Goal: Information Seeking & Learning: Learn about a topic

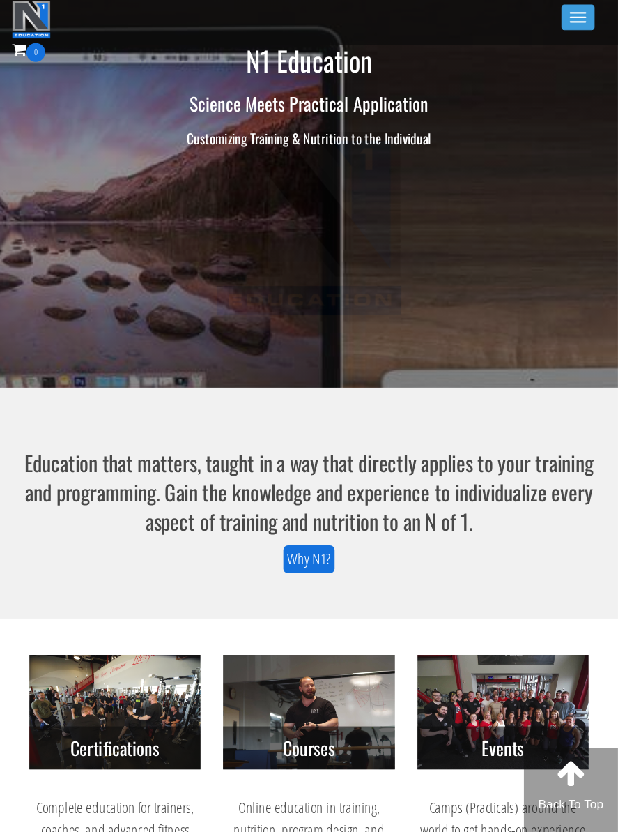
scroll to position [4, 0]
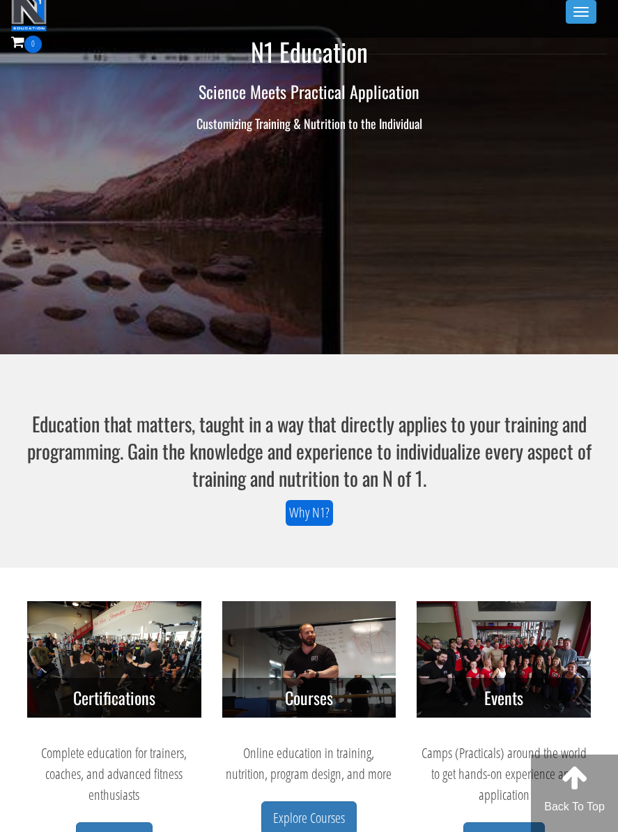
click at [571, 22] on button "Toggle navigation" at bounding box center [581, 12] width 31 height 24
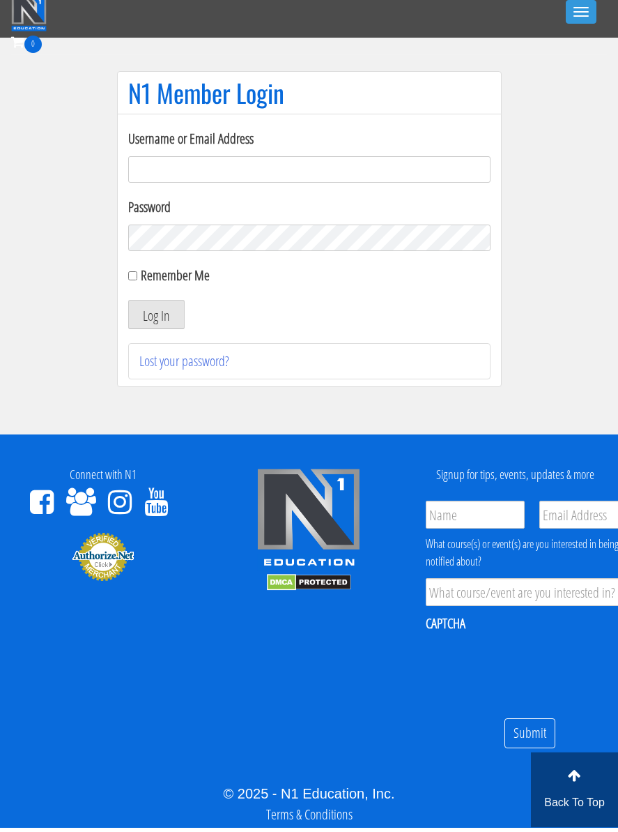
type input "gn01766500@gmail.com"
click at [155, 314] on button "Log In" at bounding box center [156, 318] width 56 height 29
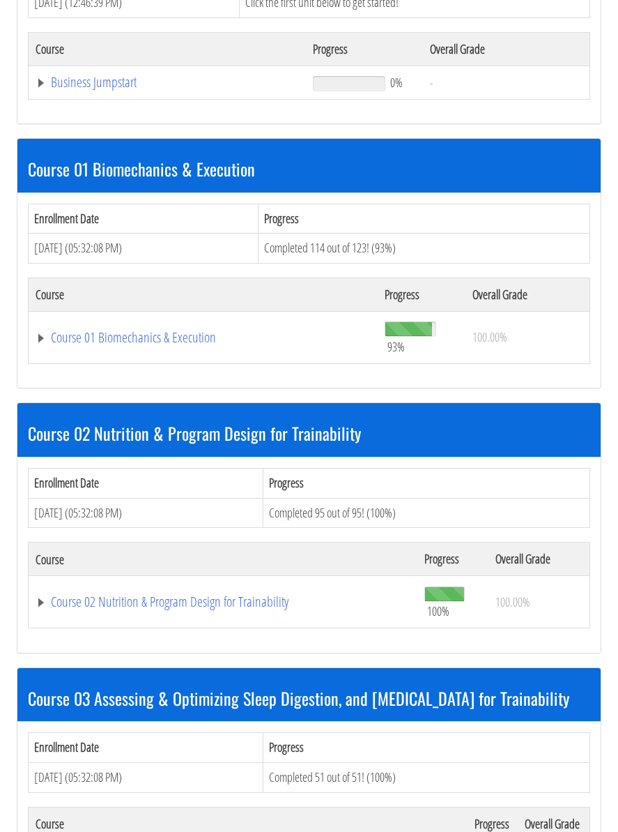
scroll to position [594, 0]
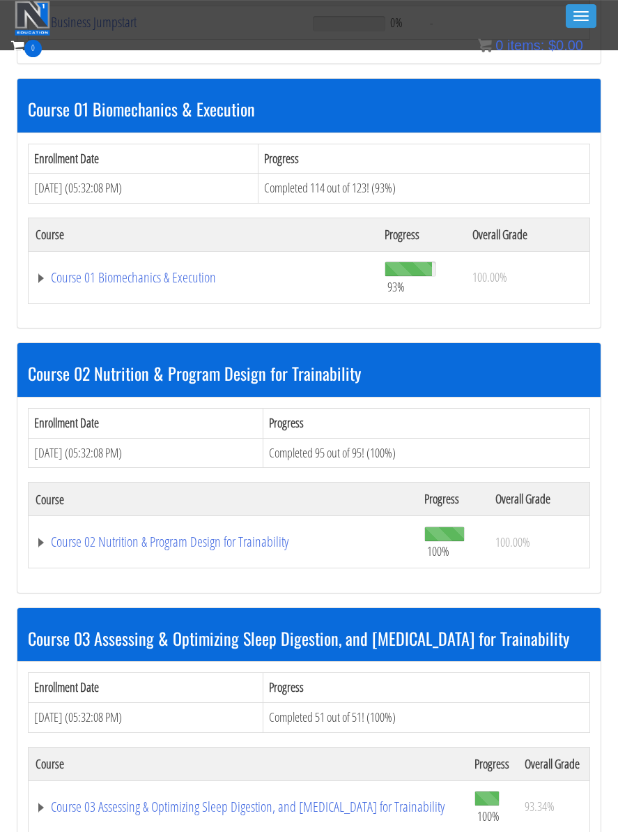
click at [205, 273] on link "Course 01 Biomechanics & Execution" at bounding box center [203, 278] width 335 height 14
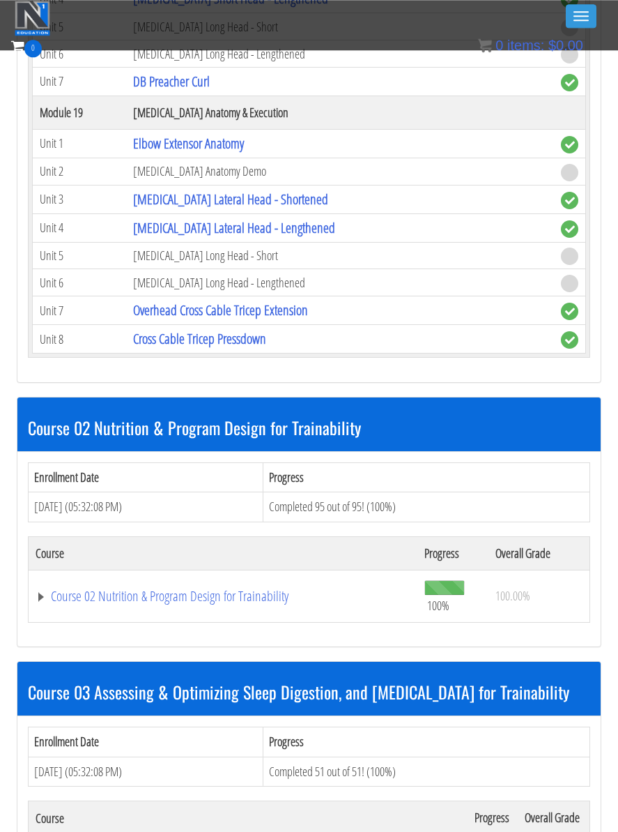
scroll to position [5192, 0]
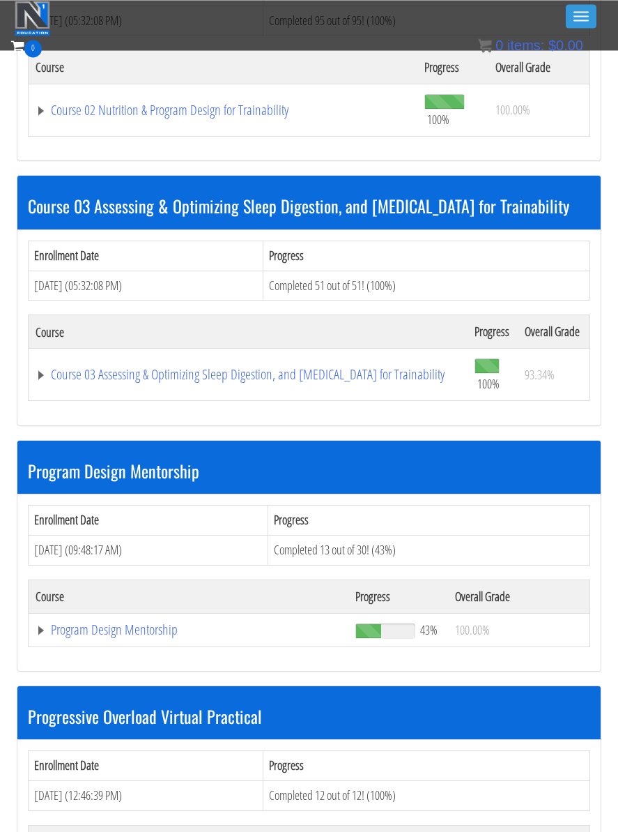
click at [164, 623] on link "Program Design Mentorship" at bounding box center [189, 630] width 306 height 14
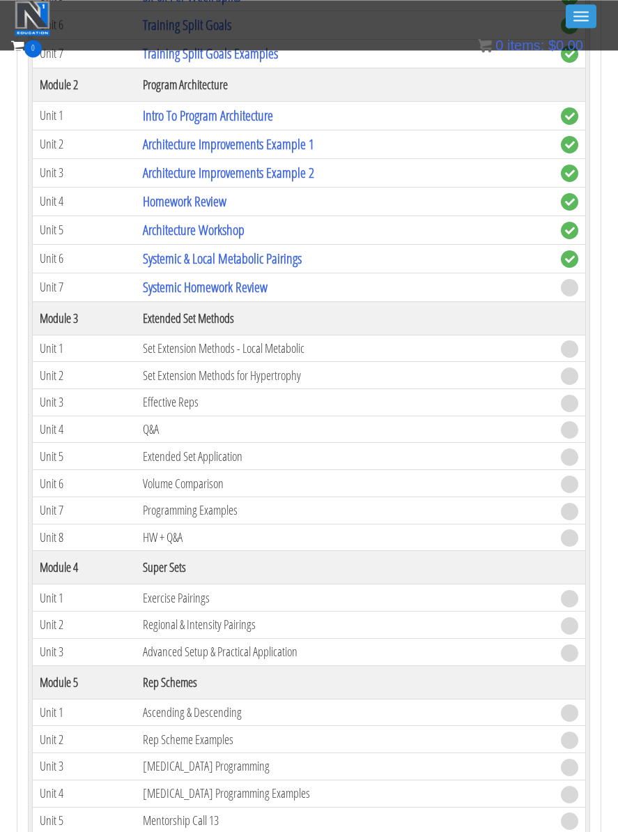
scroll to position [6022, 0]
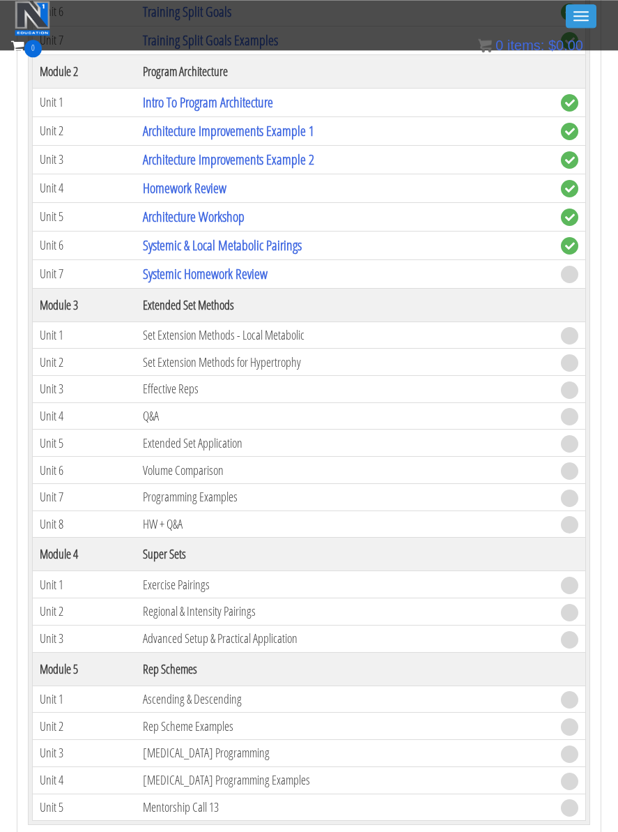
click at [258, 264] on link "Systemic Homework Review" at bounding box center [205, 273] width 125 height 19
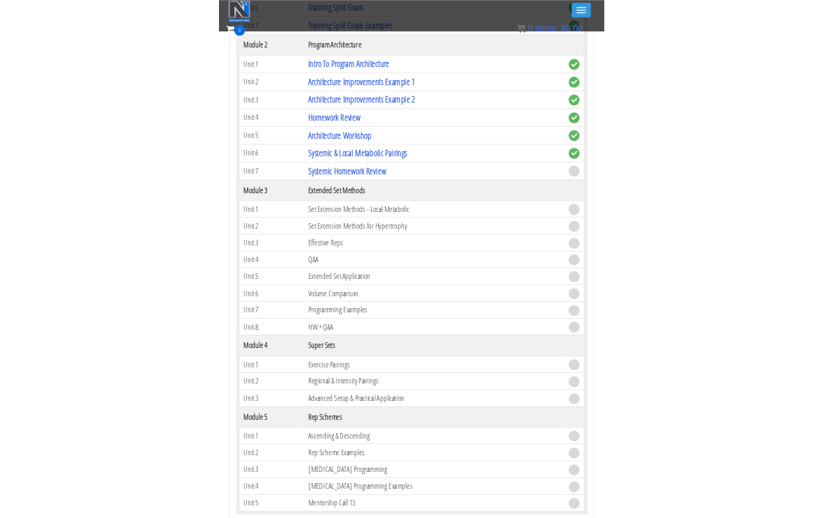
scroll to position [6231, 0]
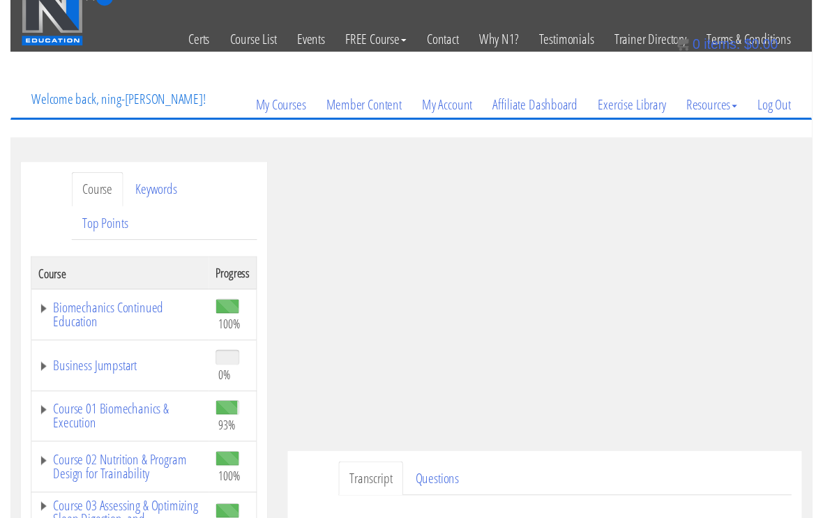
scroll to position [135, 0]
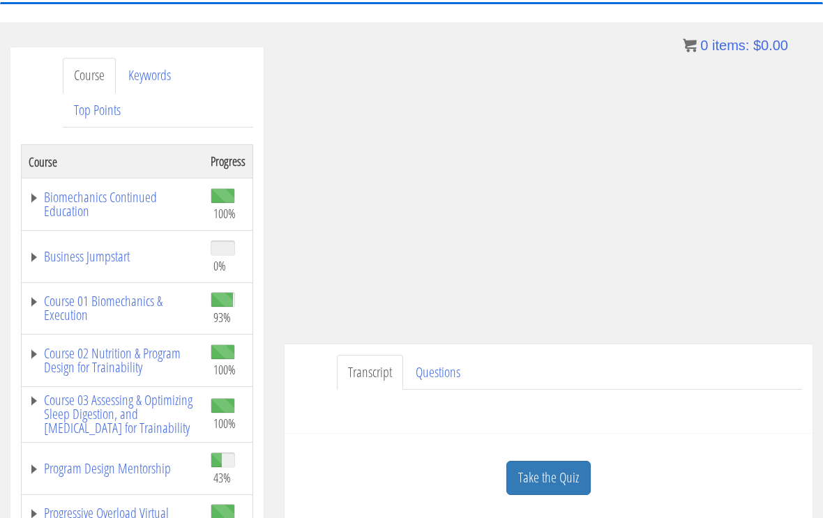
click at [560, 466] on link "Take the Quiz" at bounding box center [548, 478] width 84 height 34
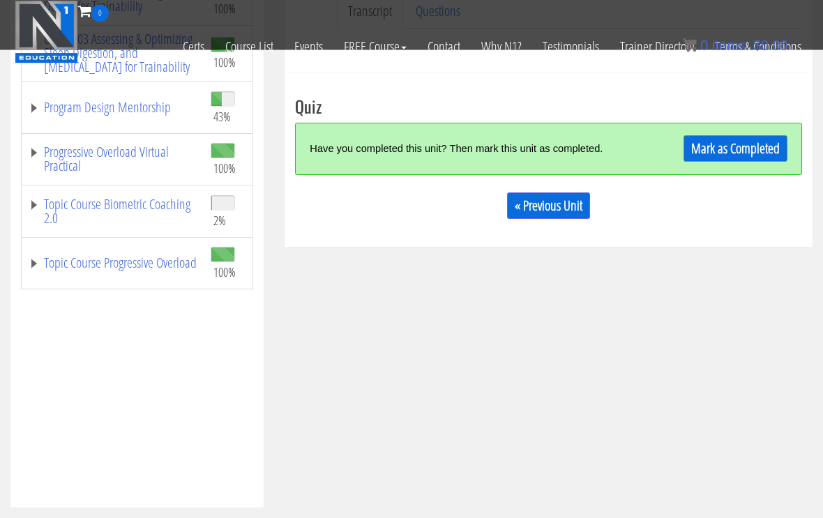
scroll to position [409, 0]
click at [759, 148] on link "Mark as Completed" at bounding box center [735, 148] width 104 height 26
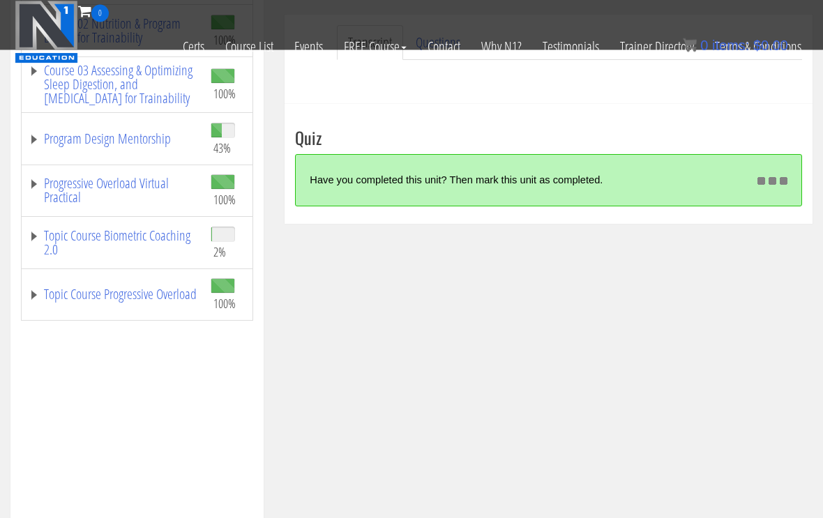
scroll to position [377, 0]
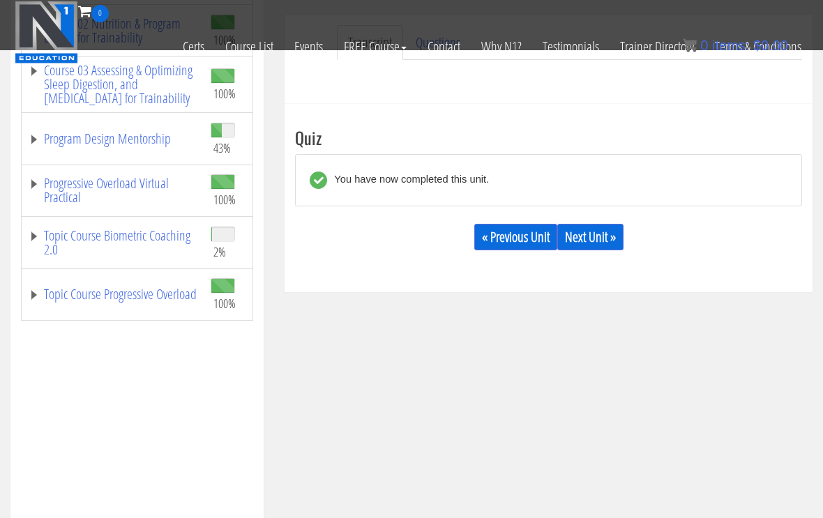
click at [621, 248] on link "Next Unit »" at bounding box center [590, 237] width 66 height 26
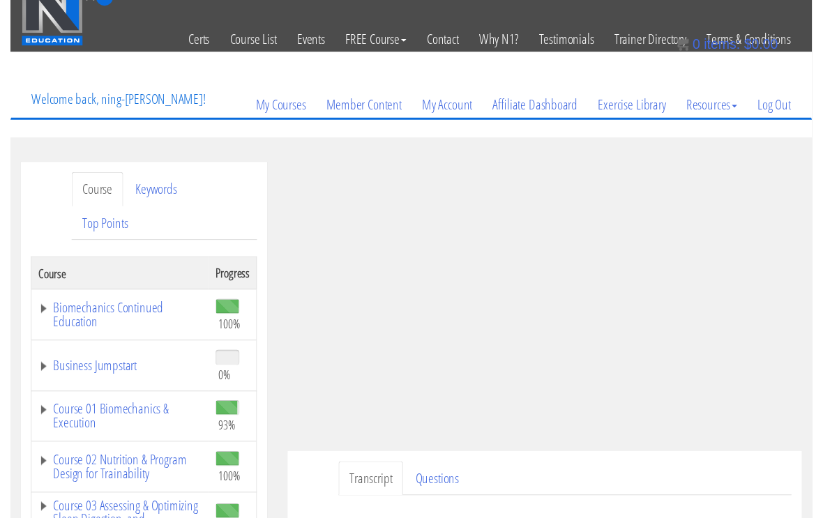
scroll to position [112, 0]
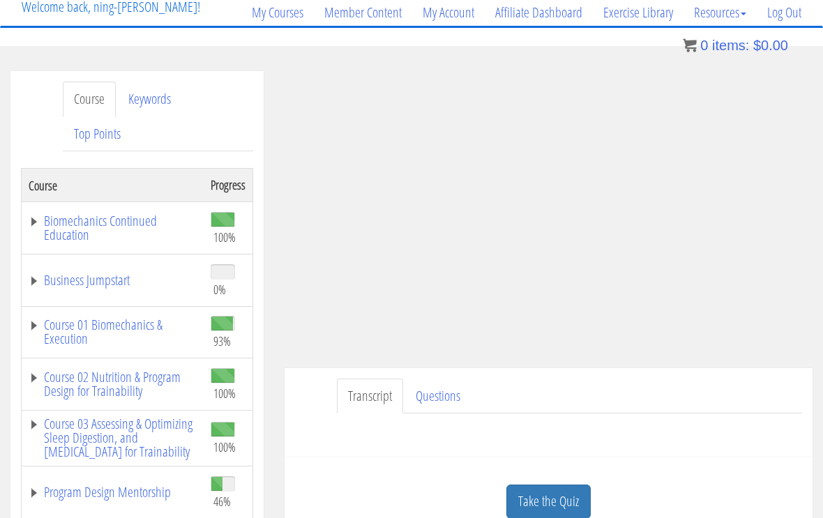
click at [786, 17] on link "Log Out" at bounding box center [784, 12] width 55 height 67
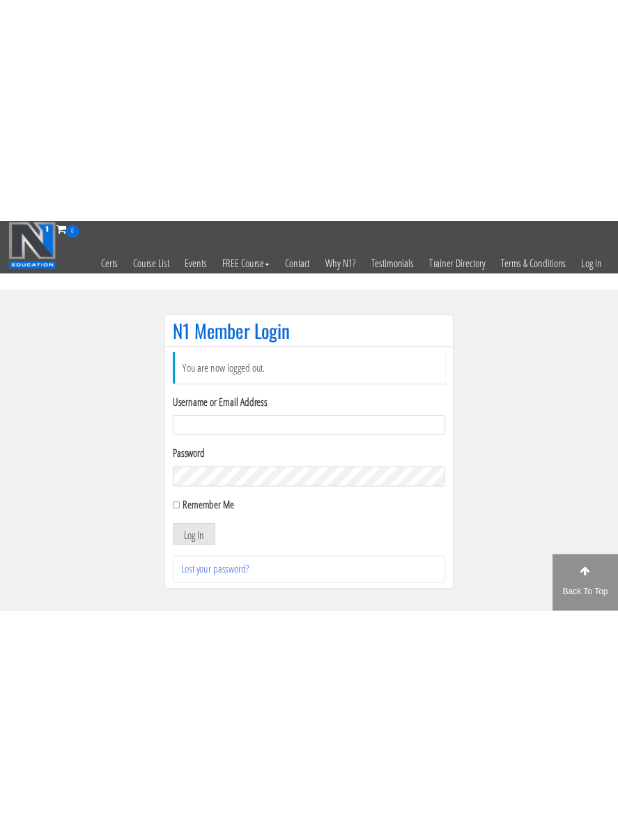
scroll to position [139, 0]
